Goal: Task Accomplishment & Management: Complete application form

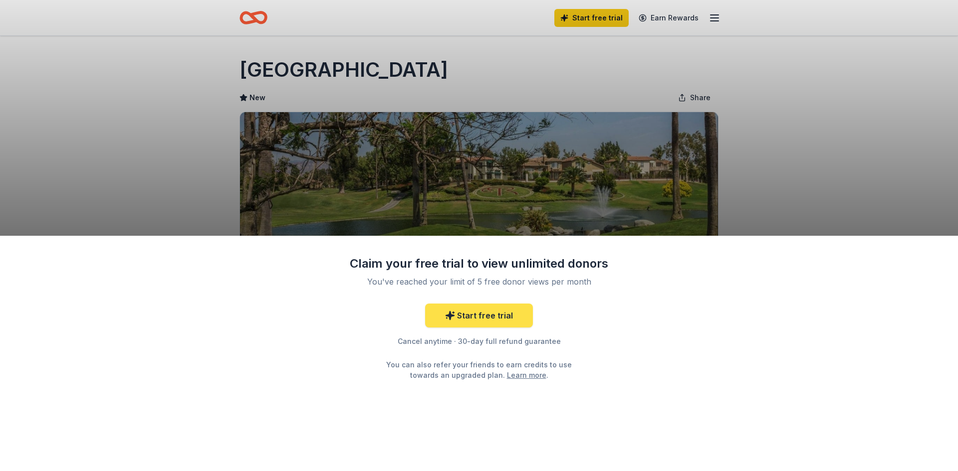
click at [468, 308] on link "Start free trial" at bounding box center [479, 316] width 108 height 24
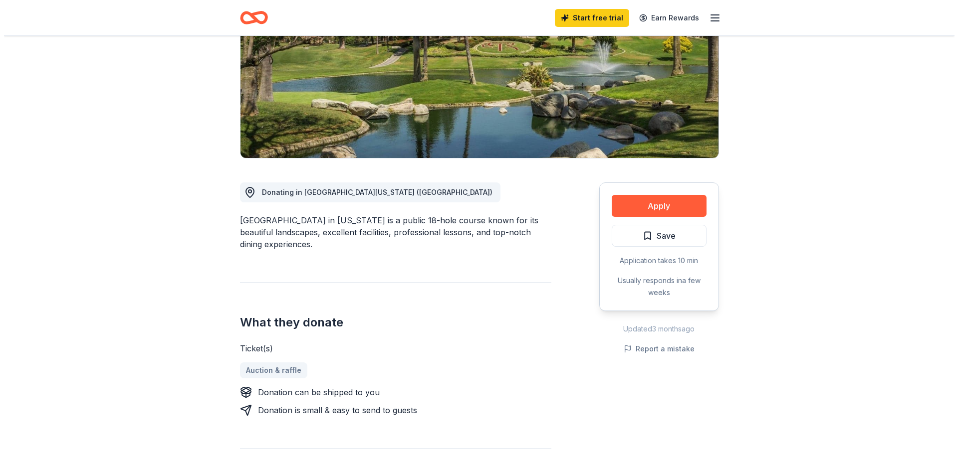
scroll to position [150, 0]
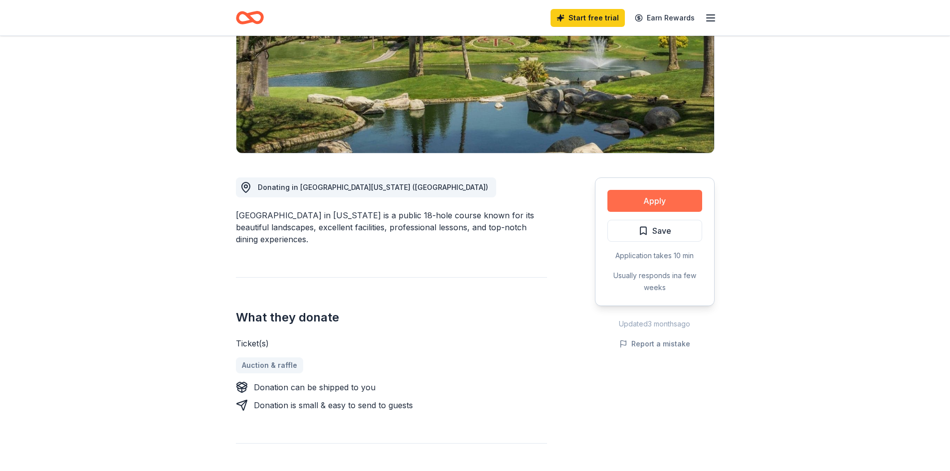
click at [623, 202] on button "Apply" at bounding box center [655, 201] width 95 height 22
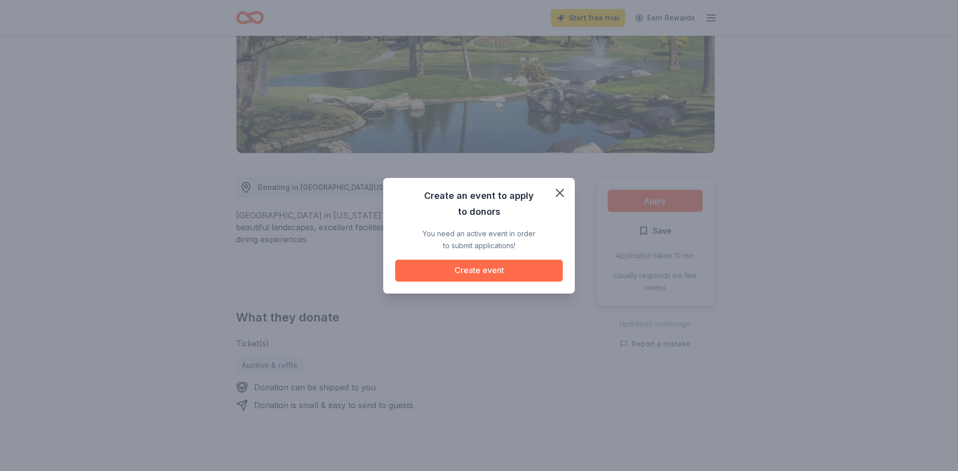
click at [504, 271] on button "Create event" at bounding box center [479, 271] width 168 height 22
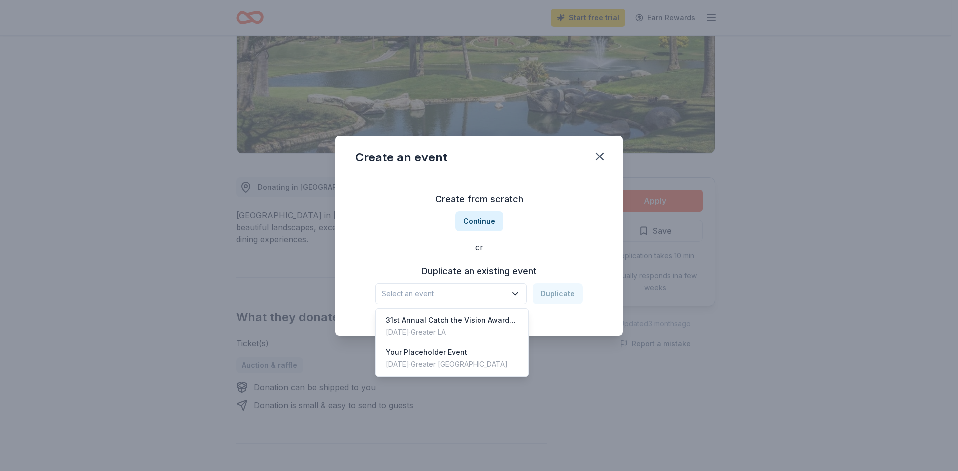
click at [453, 284] on button "Select an event" at bounding box center [451, 293] width 152 height 21
click at [454, 287] on button "Select an event" at bounding box center [451, 293] width 152 height 21
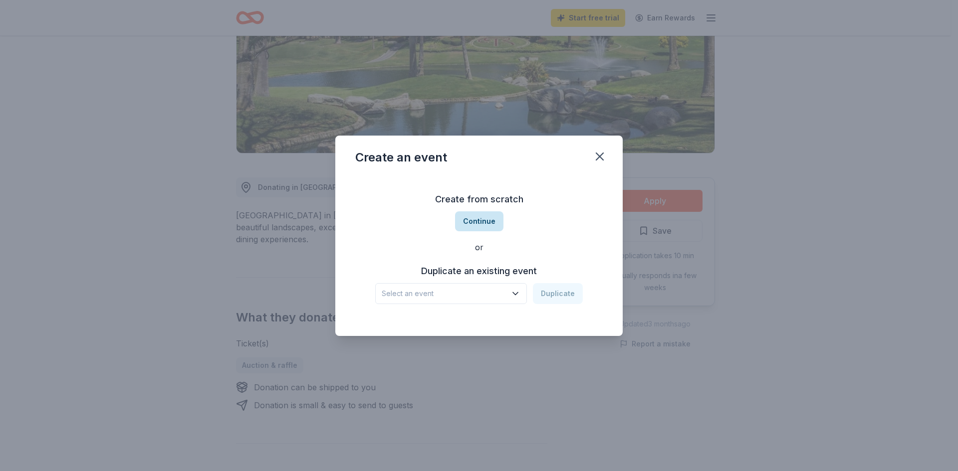
click at [468, 219] on button "Continue" at bounding box center [479, 222] width 48 height 20
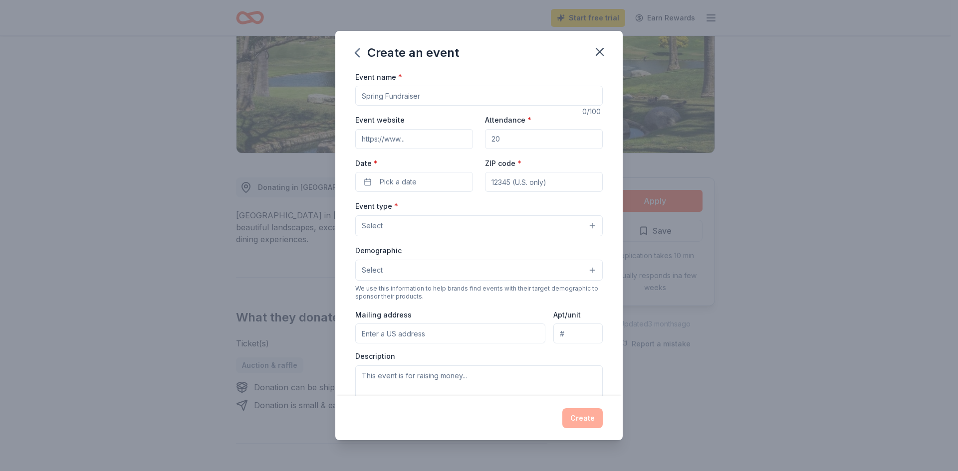
click at [384, 92] on input "Event name *" at bounding box center [478, 96] width 247 height 20
click at [440, 88] on input "Event name *" at bounding box center [478, 96] width 247 height 20
click at [392, 94] on input "Event name *" at bounding box center [478, 96] width 247 height 20
click at [375, 100] on input "Inagaural John Lapham Golf Classic" at bounding box center [478, 96] width 247 height 20
drag, startPoint x: 375, startPoint y: 100, endPoint x: 395, endPoint y: 105, distance: 20.2
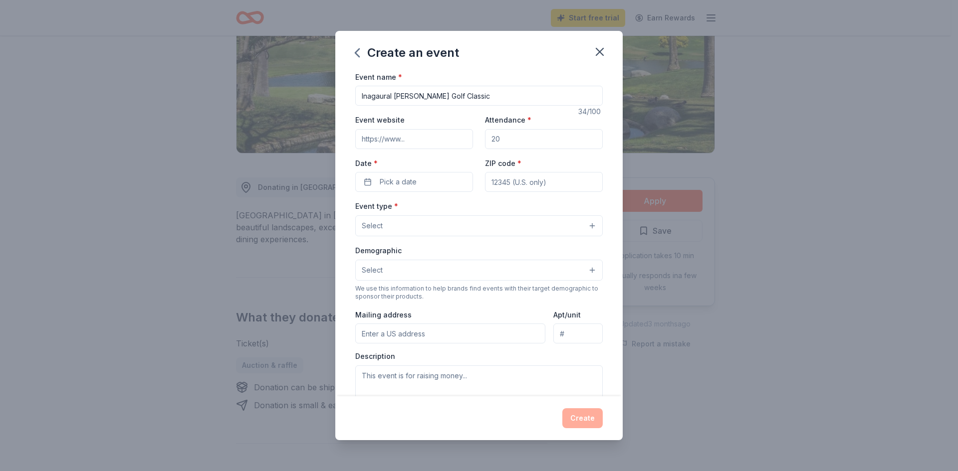
click at [395, 105] on input "Inagaural John Lapham Golf Classic" at bounding box center [478, 96] width 247 height 20
click at [386, 99] on input "Inagaural John Lapham Golf Classic" at bounding box center [478, 96] width 247 height 20
type input "Inaugural [PERSON_NAME] Golf Classic"
click at [516, 142] on input "Attendance *" at bounding box center [544, 139] width 118 height 20
drag, startPoint x: 516, startPoint y: 142, endPoint x: 495, endPoint y: 135, distance: 21.9
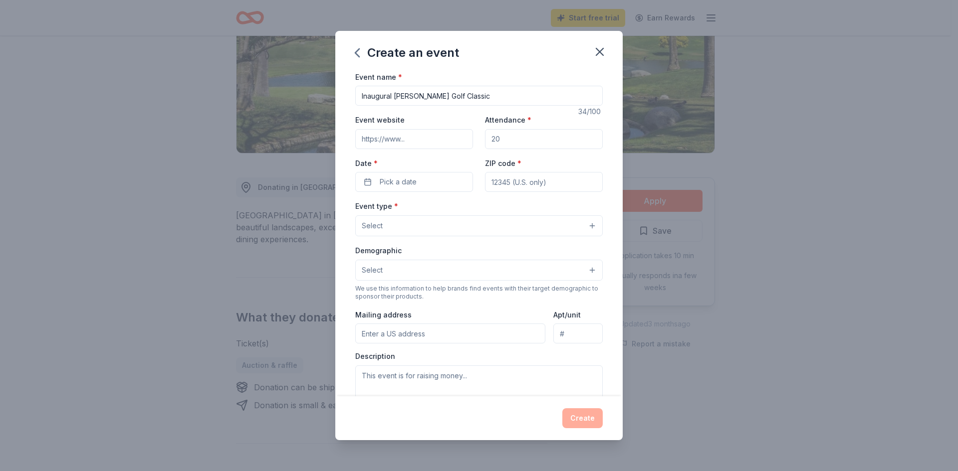
click at [496, 140] on input "Attendance *" at bounding box center [544, 139] width 118 height 20
type input "150"
click at [387, 184] on span "Pick a date" at bounding box center [398, 182] width 37 height 12
click at [459, 201] on div "September 2025 Su Mo Tu We Th Fr Sa 31 1 2 3 4 5 6 7 8 9 10 11 12 13 14 15 16 1…" at bounding box center [412, 272] width 138 height 154
click at [464, 206] on button "Go to next month" at bounding box center [466, 209] width 14 height 14
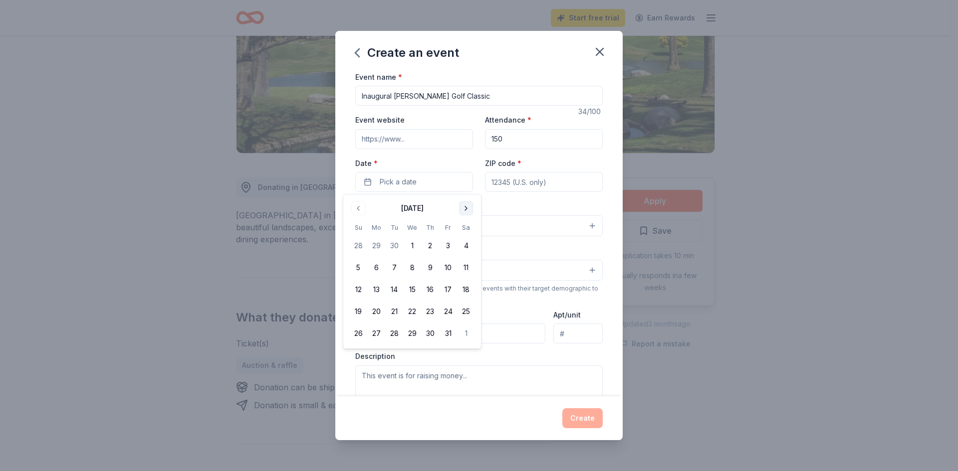
click at [465, 206] on button "Go to next month" at bounding box center [466, 209] width 14 height 14
click at [373, 315] on button "17" at bounding box center [376, 312] width 18 height 18
click at [516, 163] on div "ZIP code *" at bounding box center [544, 174] width 118 height 35
click at [510, 177] on input "ZIP code *" at bounding box center [544, 182] width 118 height 20
click at [409, 231] on button "Select" at bounding box center [478, 226] width 247 height 21
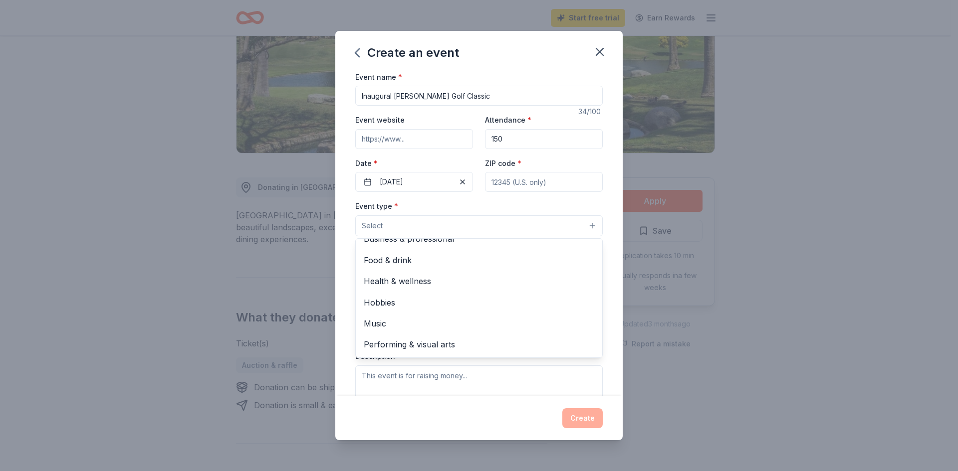
scroll to position [0, 0]
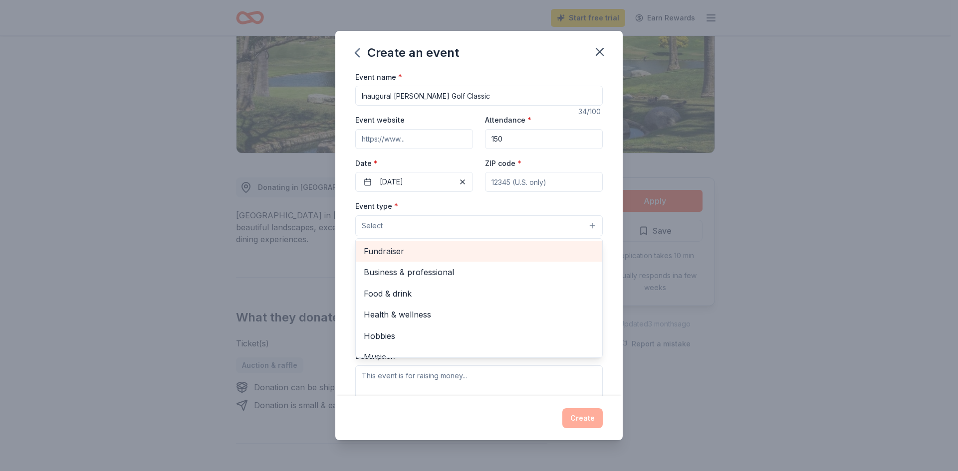
click at [534, 259] on div "Fundraiser" at bounding box center [479, 251] width 246 height 21
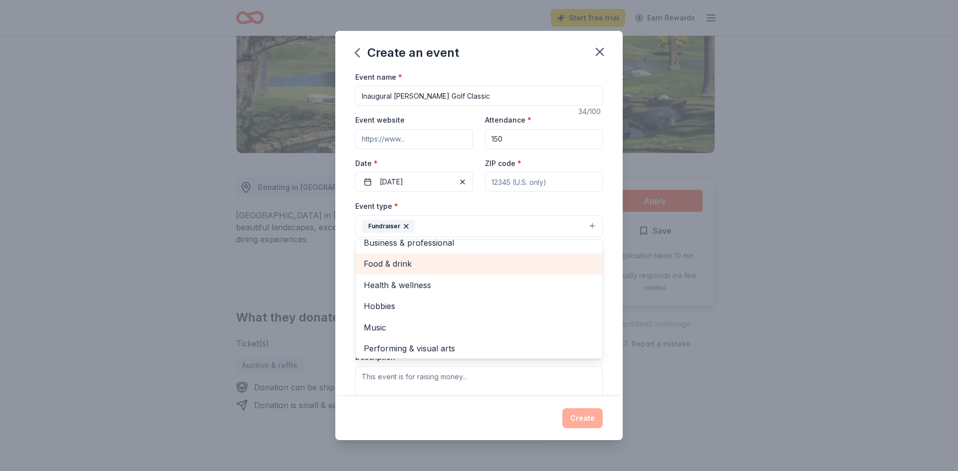
scroll to position [12, 0]
click at [512, 259] on span "Food & drink" at bounding box center [479, 261] width 230 height 13
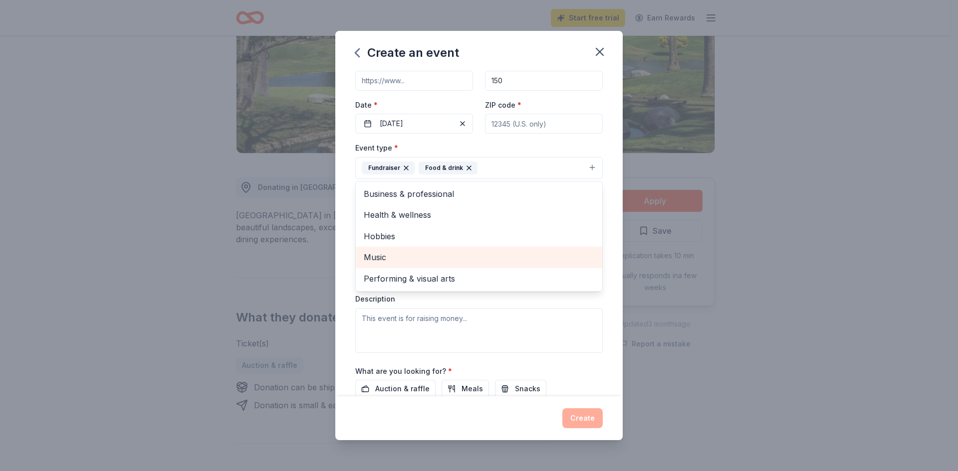
scroll to position [82, 0]
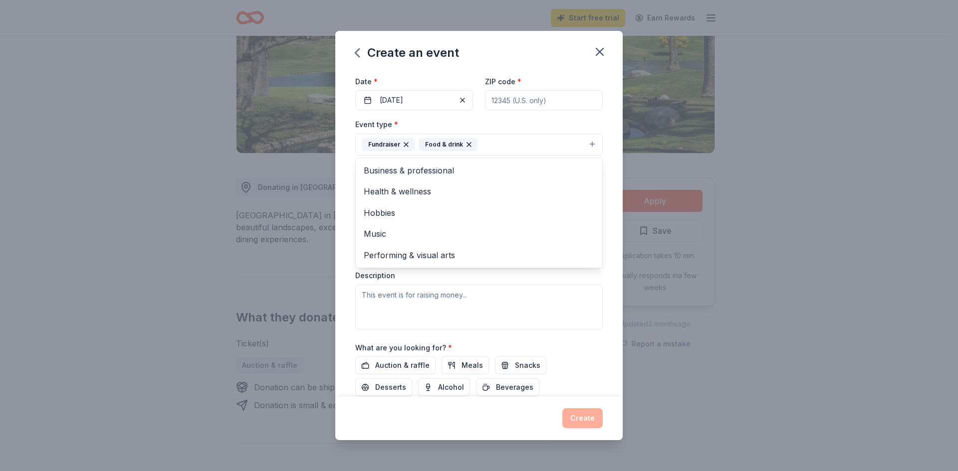
click at [608, 173] on div "Event name * Inaugural John Lapham Golf Classic 34 /100 Event website Attendanc…" at bounding box center [478, 234] width 287 height 326
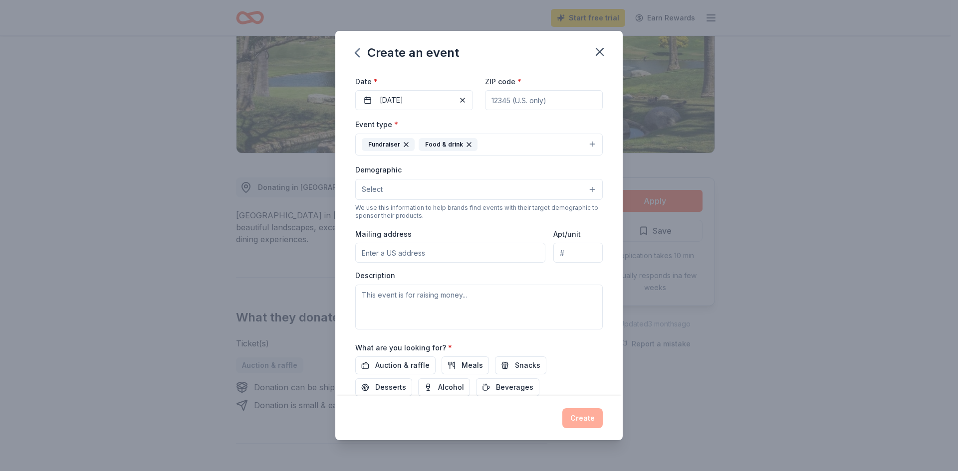
click at [503, 188] on button "Select" at bounding box center [478, 189] width 247 height 21
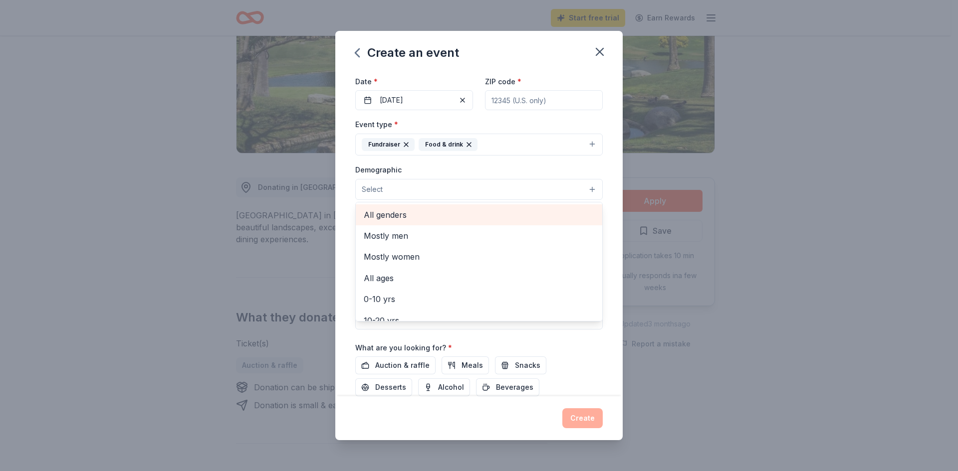
click at [449, 216] on span "All genders" at bounding box center [479, 215] width 230 height 13
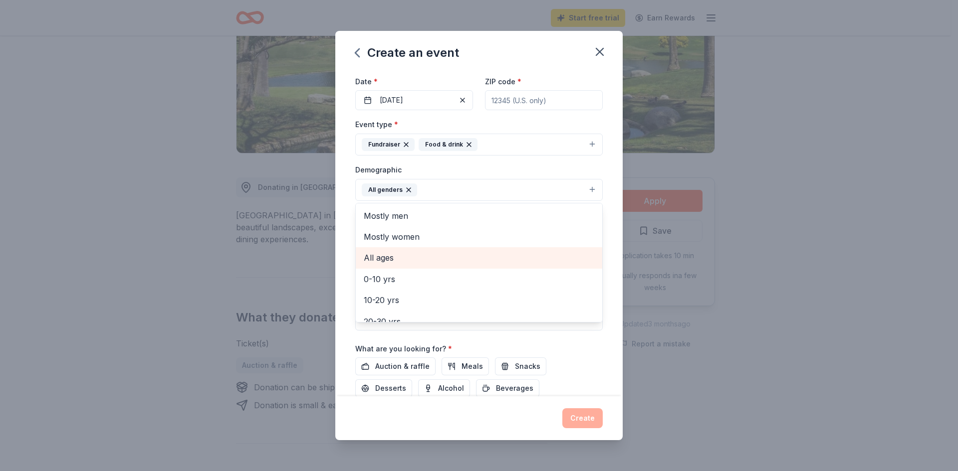
click at [441, 259] on span "All ages" at bounding box center [479, 257] width 230 height 13
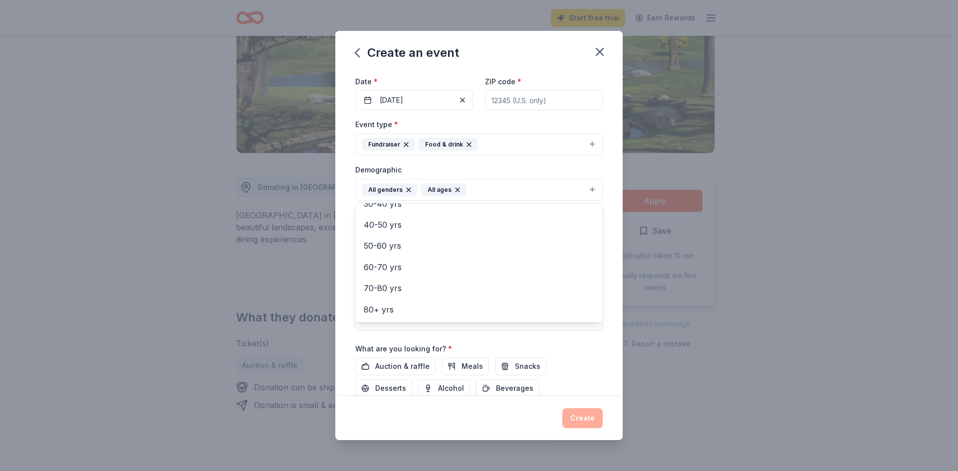
click at [606, 238] on div "Event name * Inaugural John Lapham Golf Classic 34 /100 Event website Attendanc…" at bounding box center [478, 234] width 287 height 326
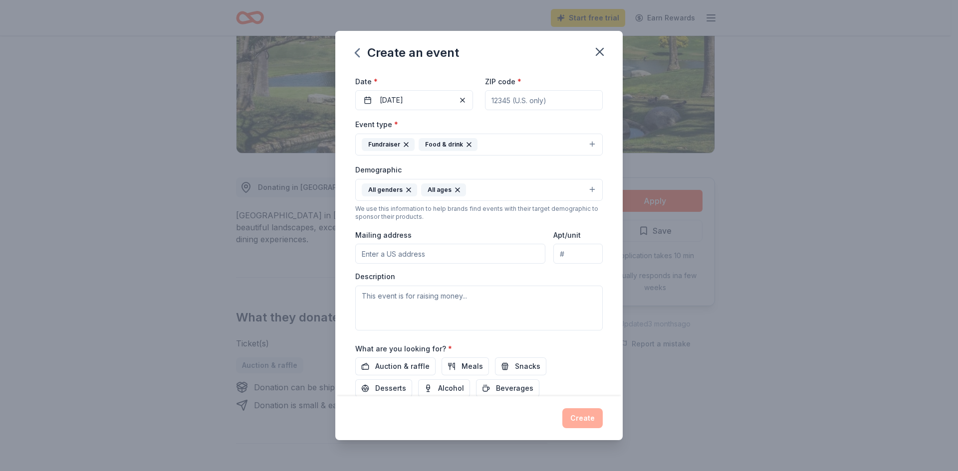
click at [449, 252] on input "Mailing address" at bounding box center [450, 254] width 190 height 20
type input "9106 S Western Ave."
type input "90047"
click at [468, 254] on input "9106 S Western Ave." at bounding box center [450, 254] width 190 height 20
click at [451, 308] on textarea at bounding box center [478, 308] width 247 height 45
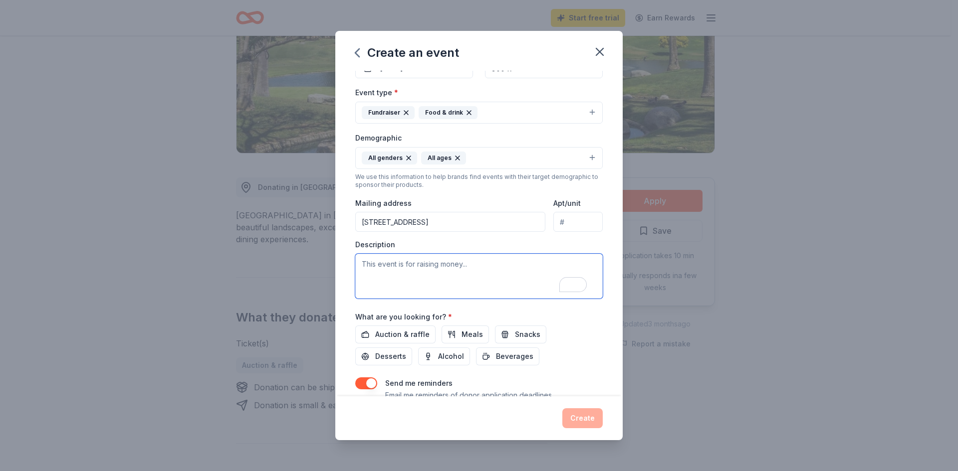
scroll to position [153, 0]
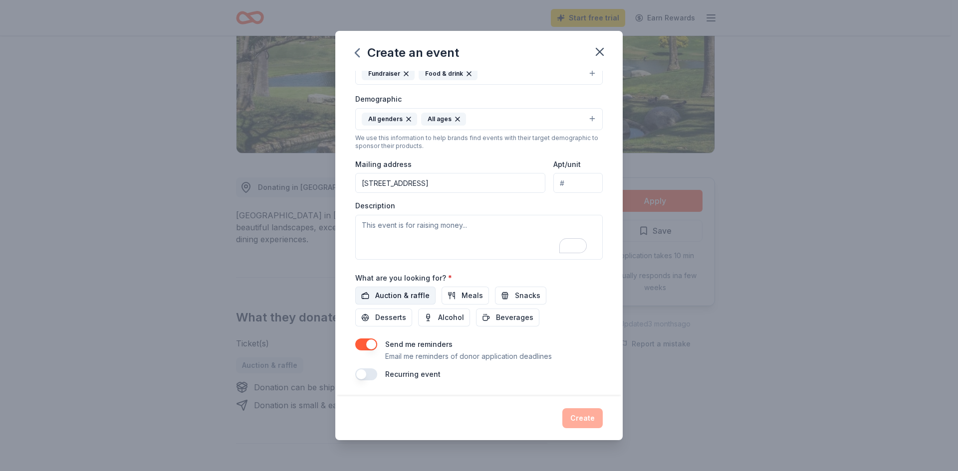
click at [397, 291] on span "Auction & raffle" at bounding box center [402, 296] width 54 height 12
click at [464, 294] on span "Meals" at bounding box center [471, 296] width 21 height 12
click at [446, 293] on button "Meals" at bounding box center [465, 296] width 47 height 18
click at [507, 322] on span "Beverages" at bounding box center [514, 318] width 37 height 12
drag, startPoint x: 623, startPoint y: 256, endPoint x: 563, endPoint y: 67, distance: 197.9
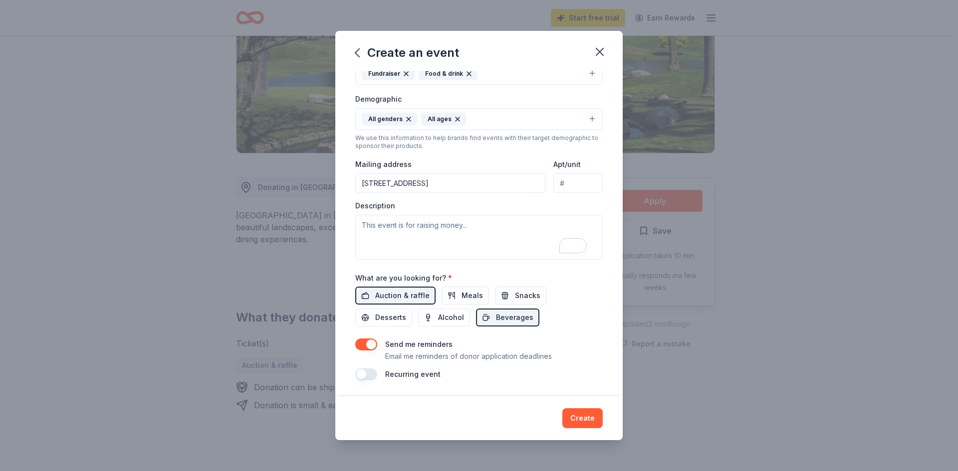
click at [625, 230] on div "Create an event Event name * Inaugural John Lapham Golf Classic 34 /100 Event w…" at bounding box center [479, 235] width 958 height 471
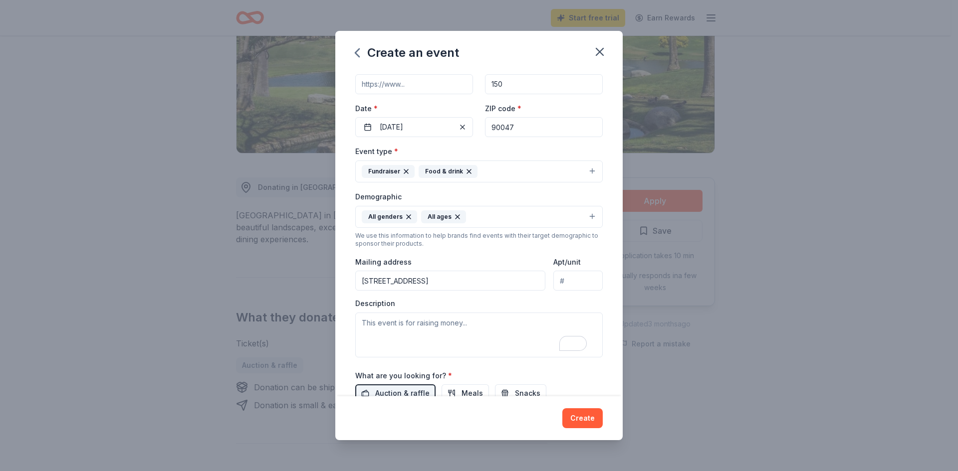
scroll to position [12, 0]
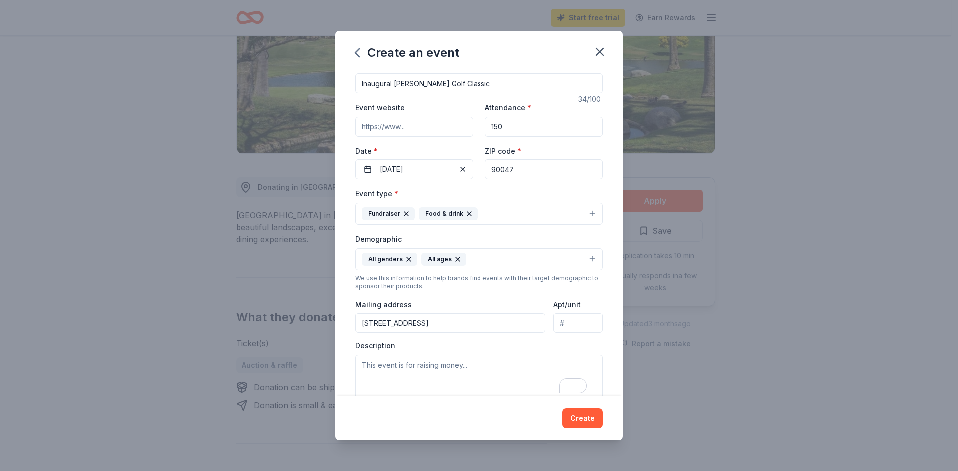
click at [387, 115] on div "Event website" at bounding box center [414, 118] width 118 height 35
click at [383, 119] on input "Event website" at bounding box center [414, 127] width 118 height 20
paste input "https://www.wootencenter.org/golfclassic"
type input "https://www.wootencenter.org/golfclassic"
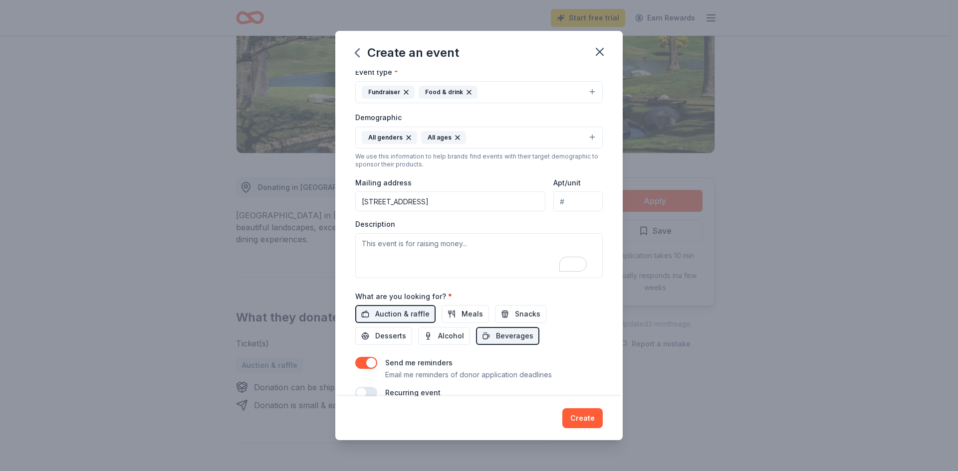
scroll to position [150, 0]
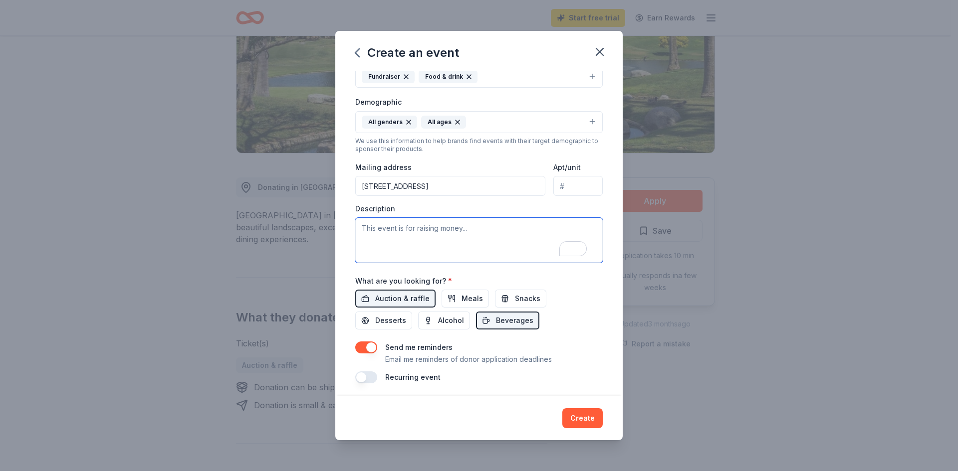
click at [450, 246] on textarea "To enrich screen reader interactions, please activate Accessibility in Grammarl…" at bounding box center [478, 240] width 247 height 45
paste textarea "We are proud to announce the [PERSON_NAME] Golf Classic on [DATE], at the [PERS…"
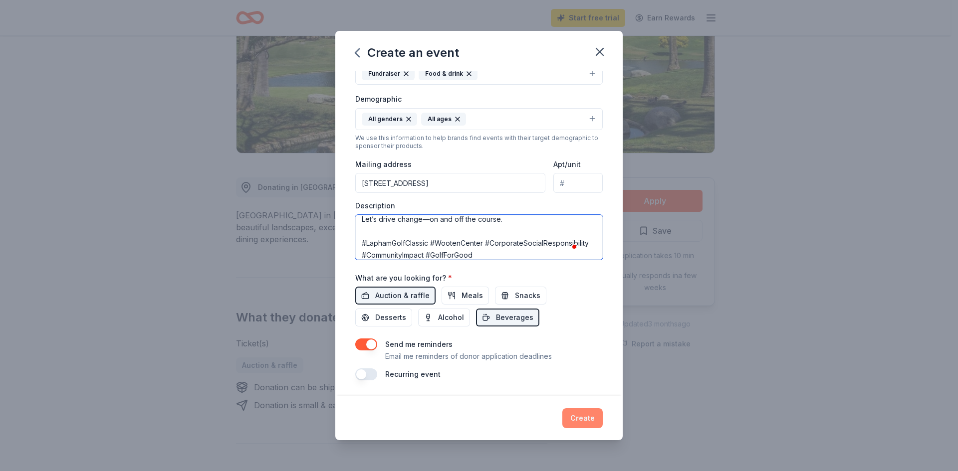
type textarea "We are proud to announce the [PERSON_NAME] Golf Classic on [DATE], at the [PERS…"
click at [585, 415] on button "Create" at bounding box center [582, 419] width 40 height 20
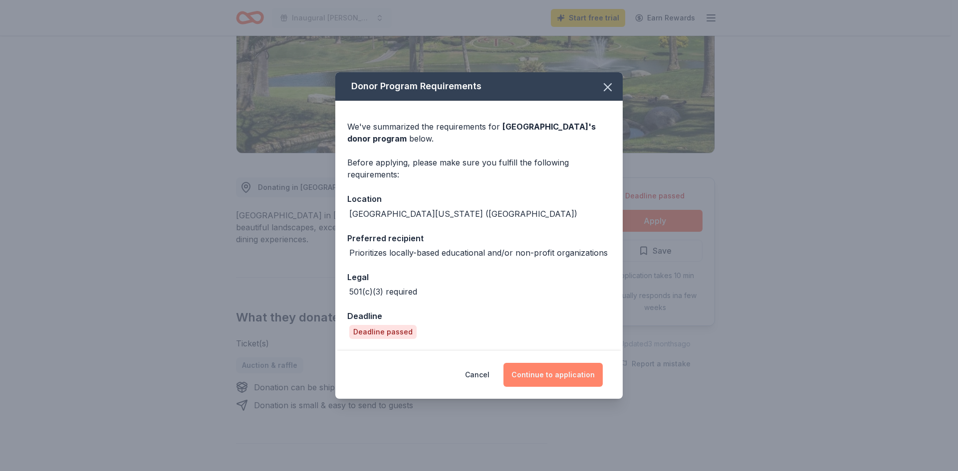
click at [561, 376] on button "Continue to application" at bounding box center [552, 375] width 99 height 24
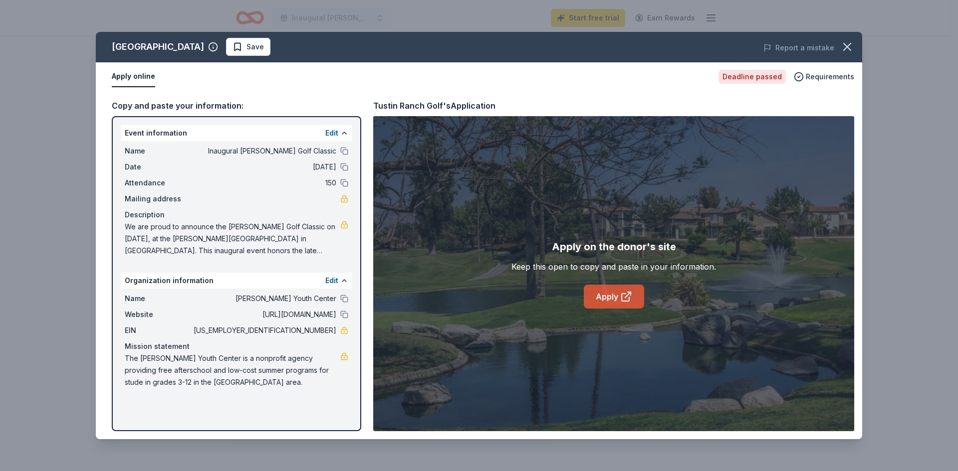
click at [586, 296] on link "Apply" at bounding box center [614, 297] width 60 height 24
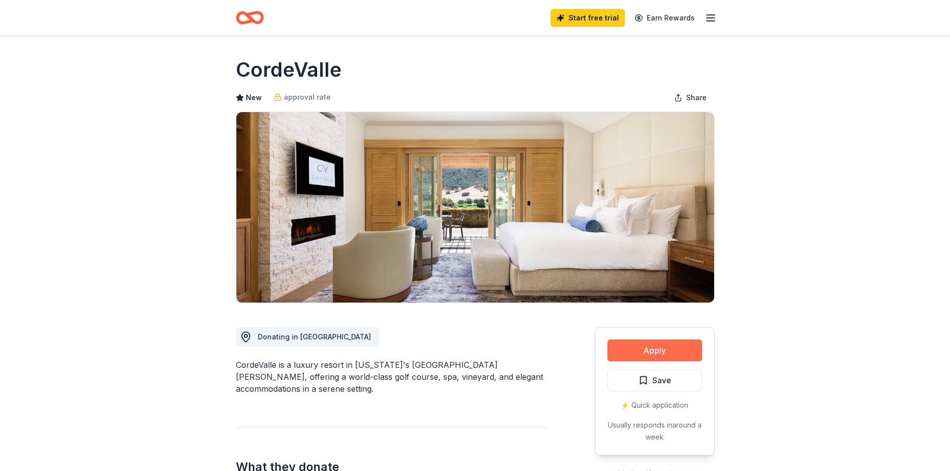
click at [691, 353] on button "Apply" at bounding box center [655, 351] width 95 height 22
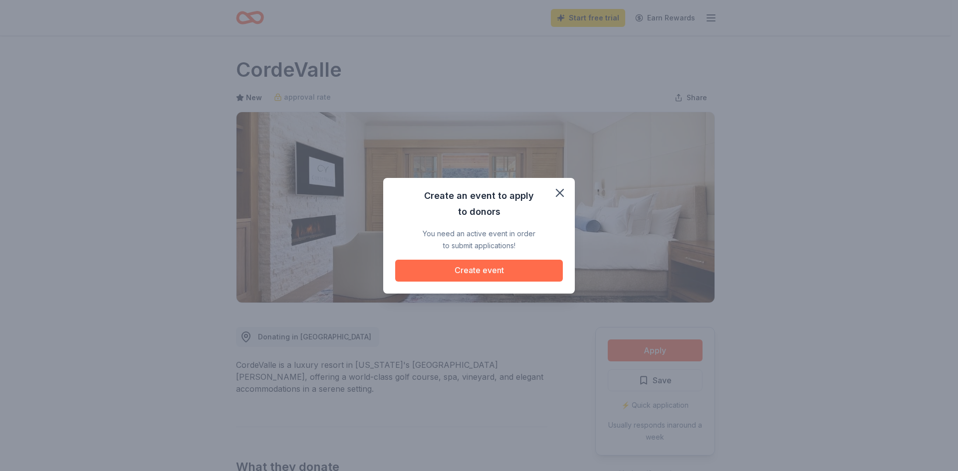
click at [470, 279] on button "Create event" at bounding box center [479, 271] width 168 height 22
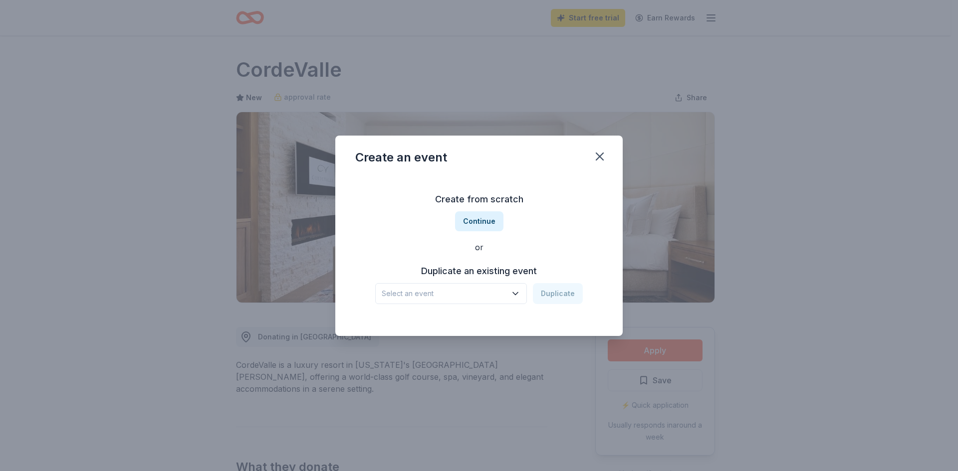
click at [469, 301] on button "Select an event" at bounding box center [451, 293] width 152 height 21
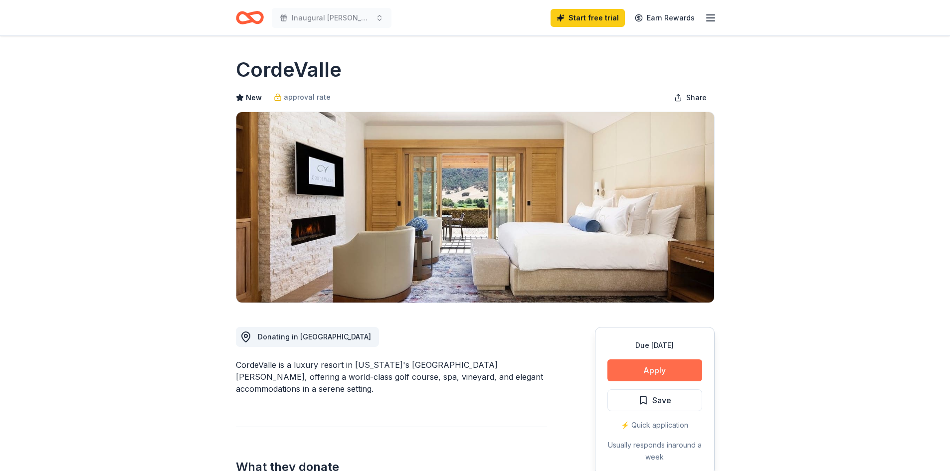
click at [619, 363] on button "Apply" at bounding box center [655, 371] width 95 height 22
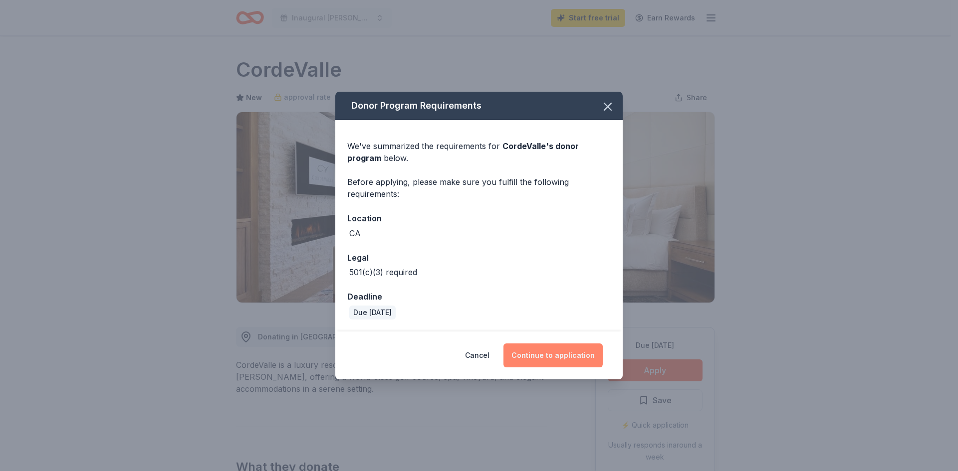
click at [557, 359] on button "Continue to application" at bounding box center [552, 356] width 99 height 24
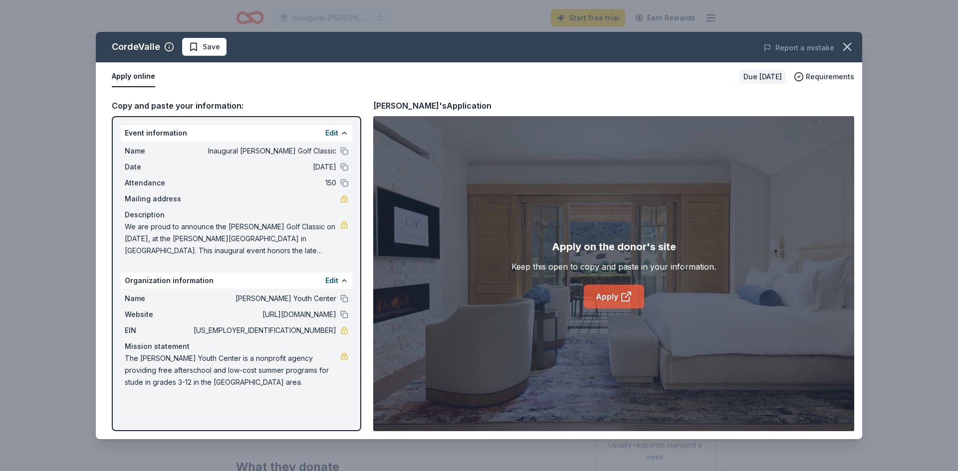
click at [614, 287] on link "Apply" at bounding box center [614, 297] width 60 height 24
